Goal: Transaction & Acquisition: Obtain resource

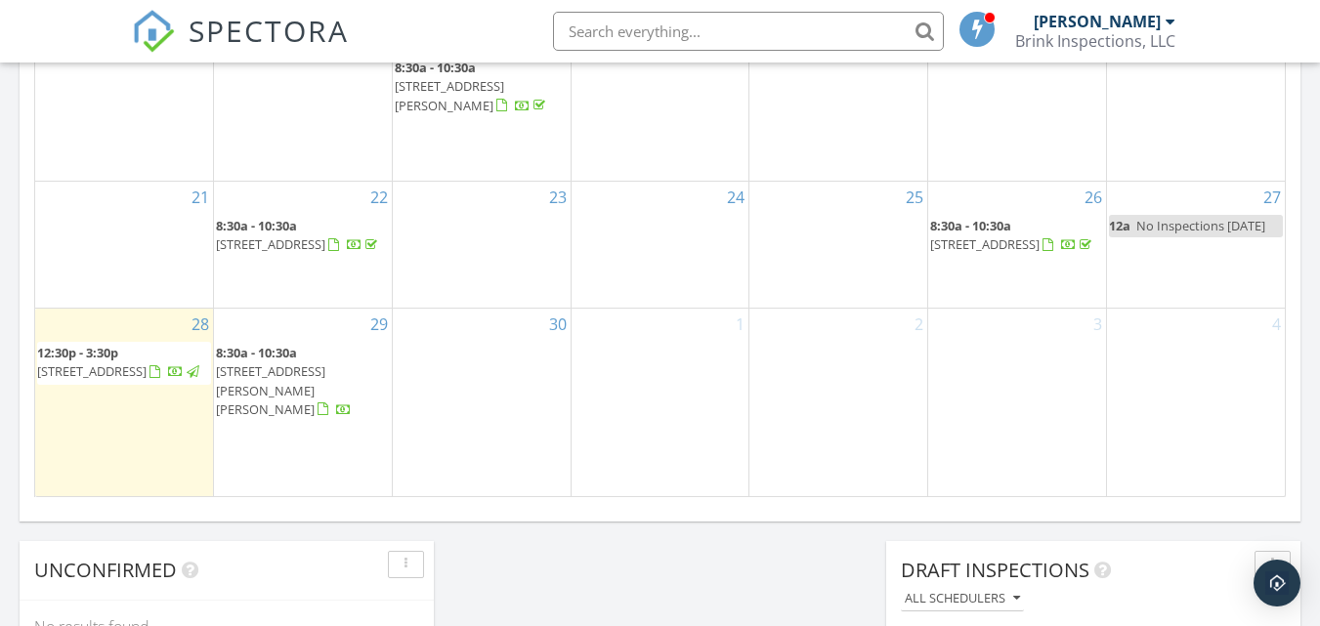
scroll to position [1304, 0]
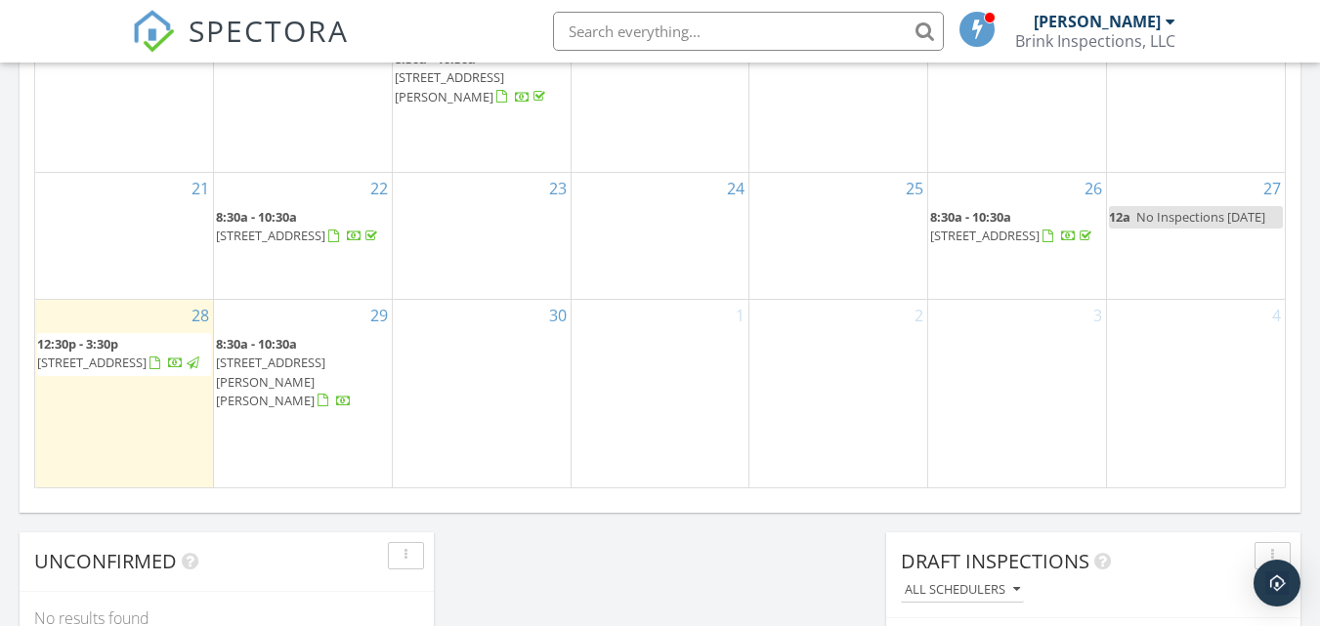
click at [320, 370] on span "2310 Rhea Branch Rd, Ethridge 38456" at bounding box center [270, 381] width 109 height 55
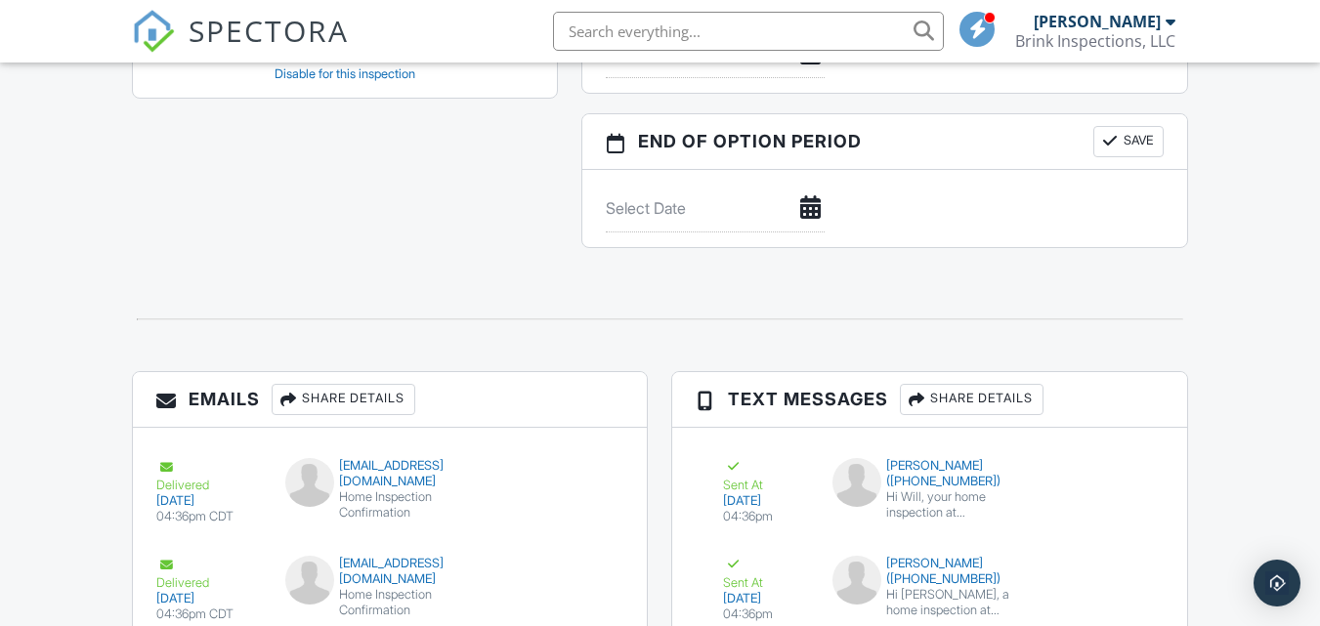
drag, startPoint x: 1328, startPoint y: 102, endPoint x: 1325, endPoint y: 449, distance: 347.9
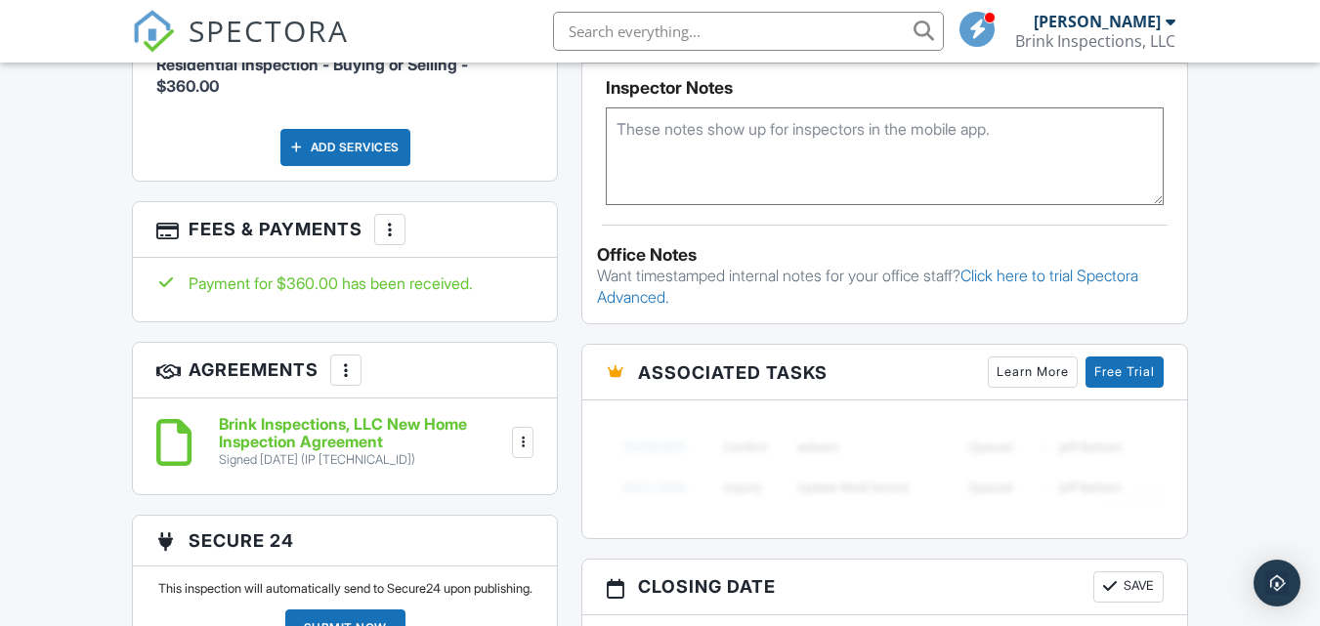
scroll to position [1332, 0]
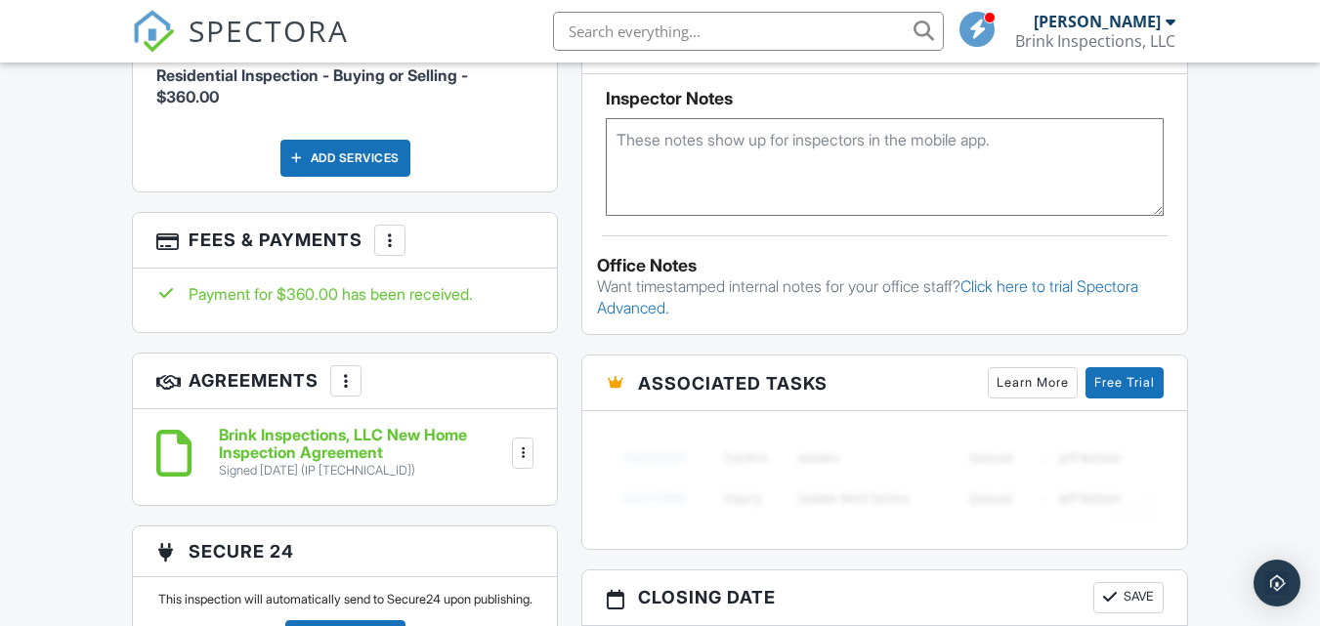
click at [392, 242] on div at bounding box center [390, 241] width 20 height 20
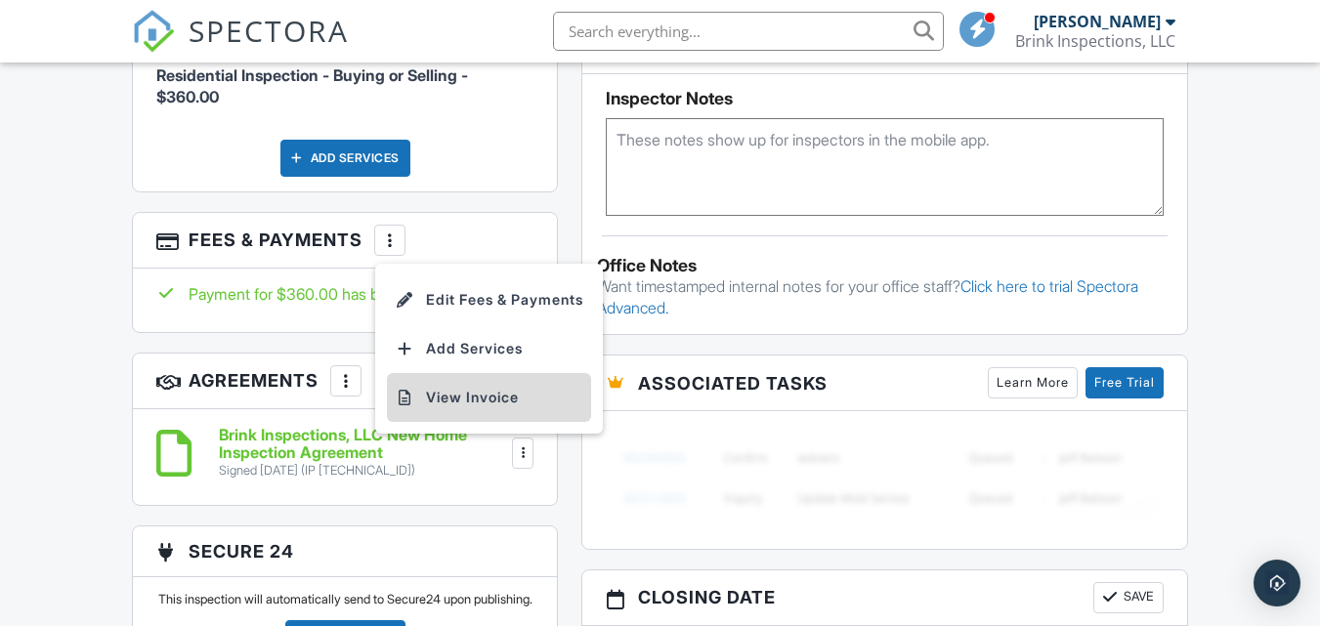
click at [494, 397] on li "View Invoice" at bounding box center [489, 397] width 204 height 49
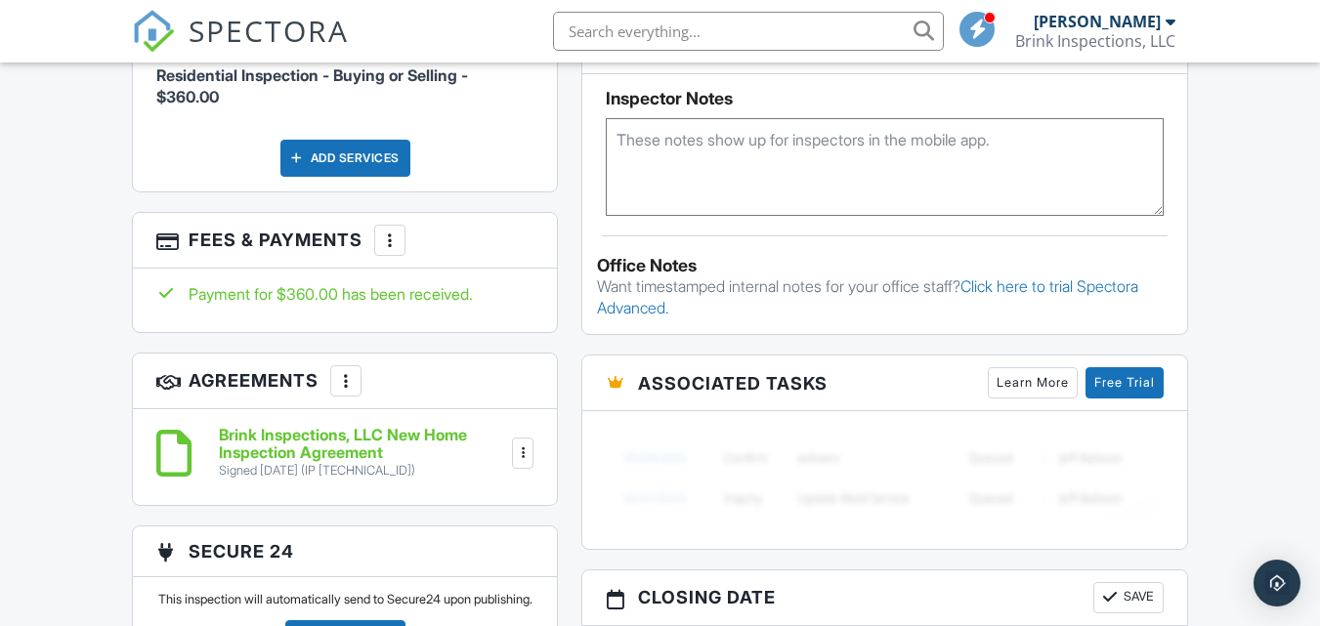
click at [525, 451] on div at bounding box center [523, 454] width 20 height 20
click at [458, 603] on li "Download" at bounding box center [465, 604] width 111 height 49
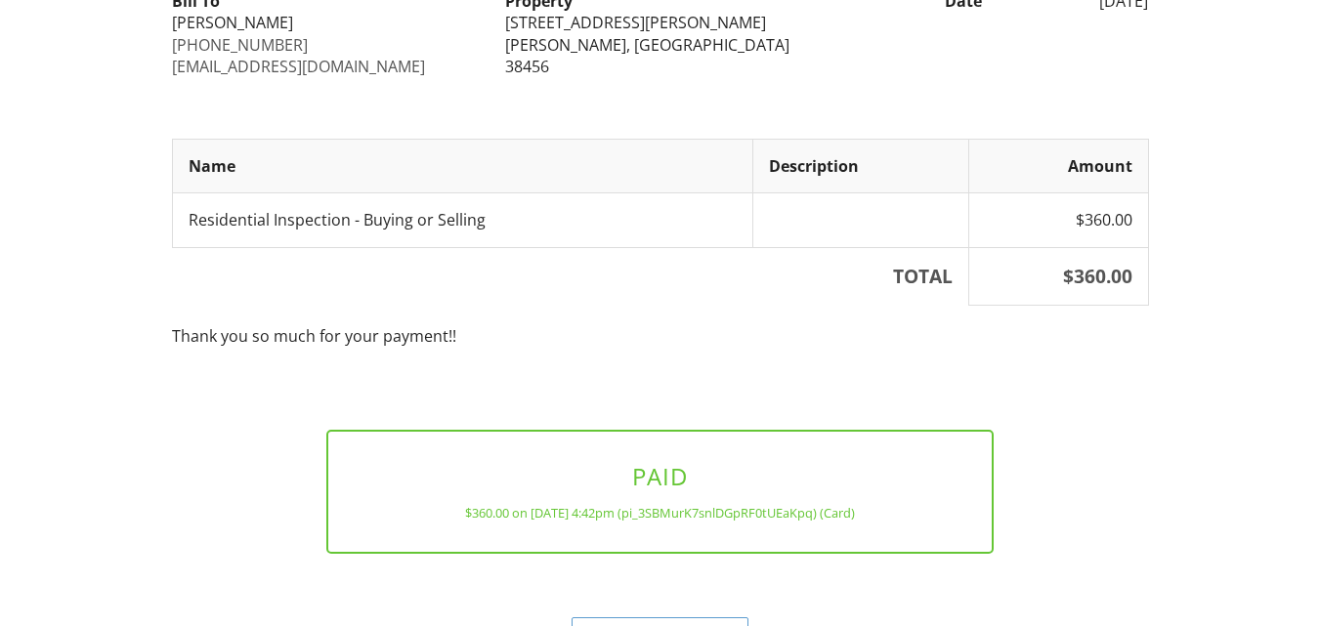
scroll to position [337, 0]
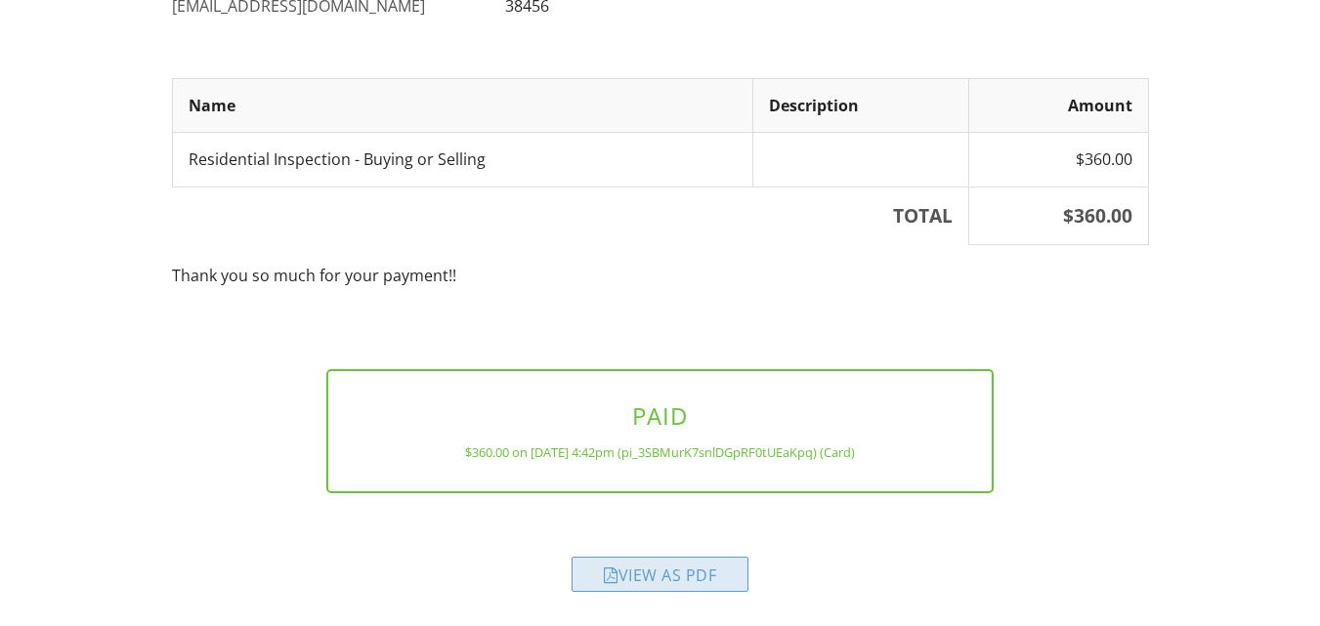
click at [616, 573] on div "View as PDF" at bounding box center [660, 574] width 177 height 35
